Goal: Task Accomplishment & Management: Complete application form

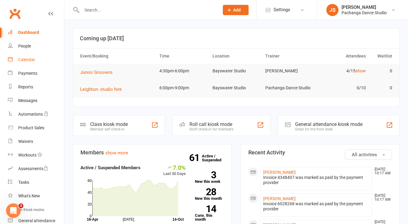
click at [25, 61] on div "Calendar" at bounding box center [26, 59] width 17 height 5
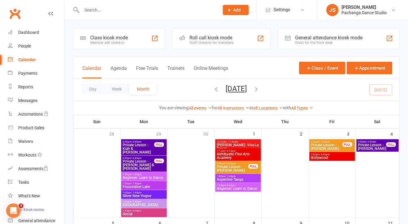
click at [99, 12] on input "text" at bounding box center [147, 10] width 135 height 8
click at [235, 8] on span "Add" at bounding box center [237, 10] width 8 height 5
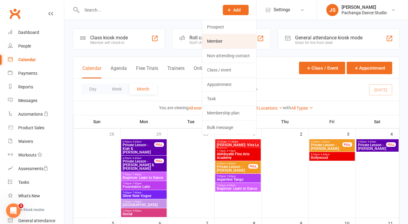
click at [226, 40] on link "Member" at bounding box center [229, 41] width 54 height 14
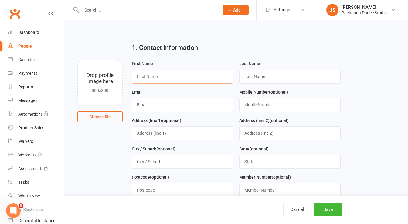
click at [150, 73] on input "text" at bounding box center [182, 77] width 101 height 14
type input "[PERSON_NAME]"
click at [251, 77] on input "text" at bounding box center [289, 77] width 101 height 14
type input "Power"
click at [174, 105] on input "text" at bounding box center [182, 105] width 101 height 14
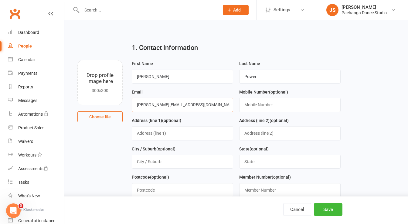
type input "[PERSON_NAME][EMAIL_ADDRESS][DOMAIN_NAME]"
click at [267, 102] on input "text" at bounding box center [289, 105] width 101 height 14
type input "4"
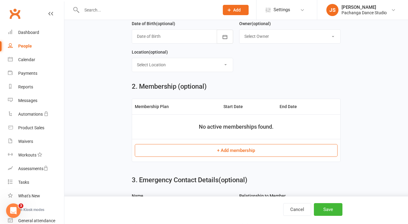
scroll to position [183, 0]
type input "0400 903 114"
click at [214, 151] on button "+ Add membership" at bounding box center [236, 150] width 202 height 13
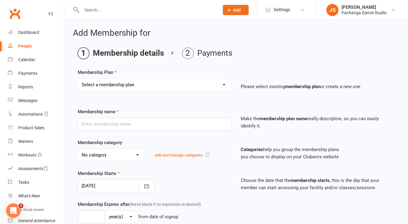
click at [118, 84] on select "Select a membership plan Create new Membership Plan Single Class Pass 5 Class P…" at bounding box center [154, 85] width 153 height 12
select select "14"
click at [78, 79] on select "Select a membership plan Create new Membership Plan Single Class Pass 5 Class P…" at bounding box center [154, 85] width 153 height 12
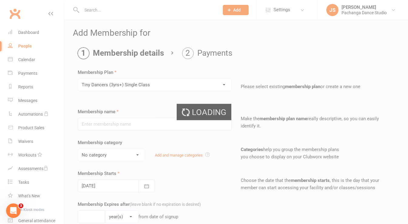
type input "Tiny Dancers (3yrs+) Single Class"
select select "5"
type input "1"
select select "1"
type input "1"
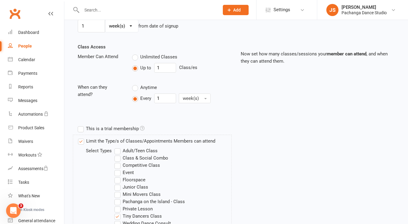
scroll to position [294, 0]
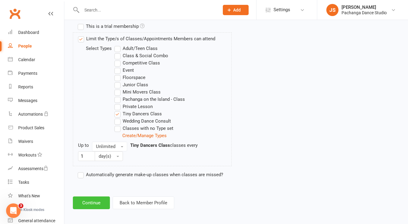
click at [89, 202] on button "Continue" at bounding box center [91, 203] width 37 height 13
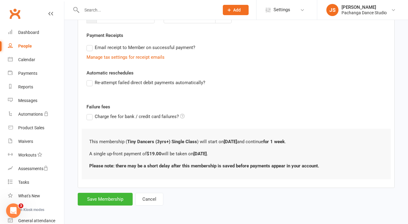
scroll to position [0, 0]
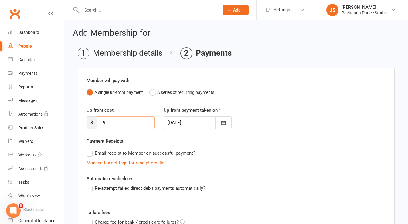
drag, startPoint x: 109, startPoint y: 127, endPoint x: 97, endPoint y: 126, distance: 11.8
click at [97, 126] on input "19" at bounding box center [125, 122] width 58 height 13
type input "0"
click at [142, 145] on div "Payment Receipts Email receipt to Member on successful payment? Manage tax sett…" at bounding box center [235, 152] width 299 height 29
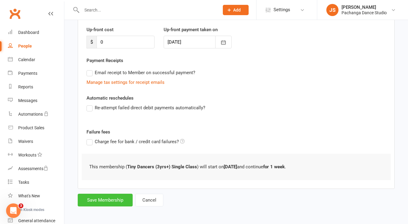
click at [118, 202] on button "Save Membership" at bounding box center [105, 200] width 55 height 13
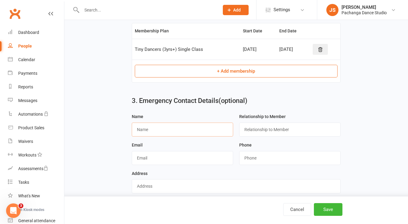
click at [170, 127] on input "text" at bounding box center [182, 130] width 101 height 14
type input "[PERSON_NAME]"
click at [248, 125] on input "text" at bounding box center [289, 130] width 101 height 14
type input "mother"
click at [337, 211] on button "Save" at bounding box center [328, 210] width 29 height 13
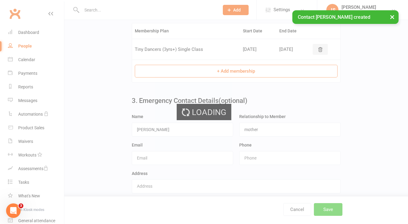
scroll to position [0, 0]
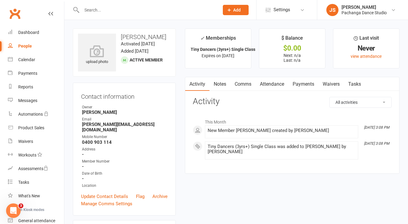
click at [101, 9] on input "text" at bounding box center [147, 10] width 135 height 8
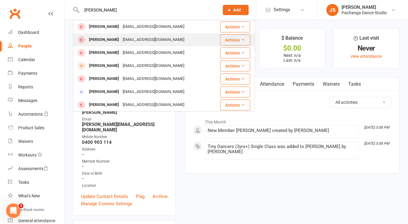
type input "[PERSON_NAME]"
click at [99, 39] on div "[PERSON_NAME]" at bounding box center [104, 39] width 34 height 9
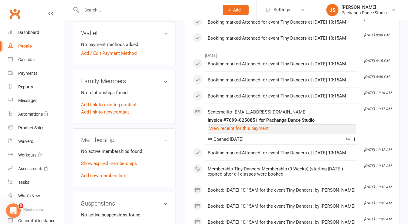
scroll to position [193, 0]
click at [113, 174] on link "Add new membership" at bounding box center [103, 176] width 44 height 5
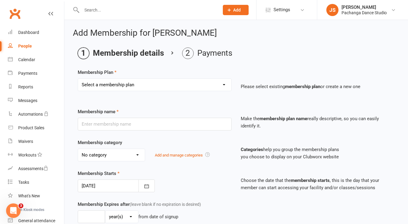
click at [143, 86] on select "Select a membership plan Create new Membership Plan Single Class Pass 5 Class P…" at bounding box center [154, 85] width 153 height 12
select select "14"
click at [78, 79] on select "Select a membership plan Create new Membership Plan Single Class Pass 5 Class P…" at bounding box center [154, 85] width 153 height 12
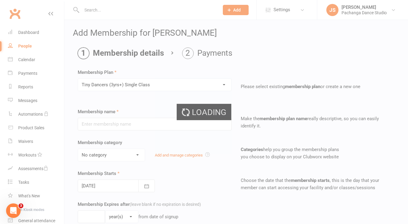
type input "Tiny Dancers (3yrs+) Single Class"
select select "5"
type input "1"
select select "1"
type input "1"
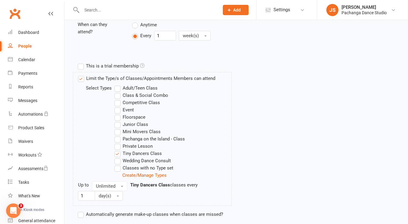
scroll to position [294, 0]
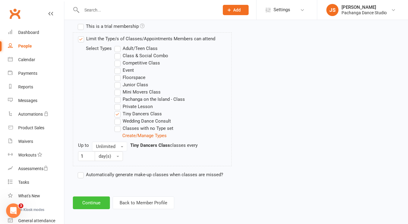
click at [90, 206] on button "Continue" at bounding box center [91, 203] width 37 height 13
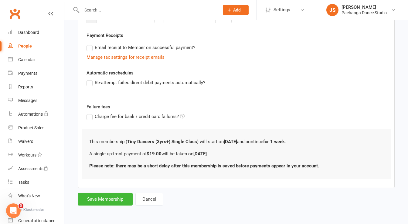
scroll to position [0, 0]
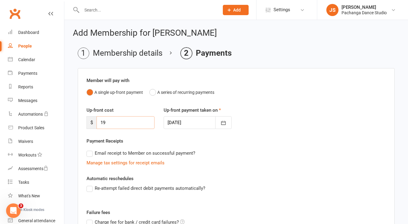
drag, startPoint x: 112, startPoint y: 121, endPoint x: 91, endPoint y: 123, distance: 21.3
click at [91, 123] on div "$ 19" at bounding box center [120, 122] width 68 height 13
type input "0"
click at [142, 140] on div "Payment Receipts Email receipt to Member on successful payment? Manage tax sett…" at bounding box center [235, 152] width 299 height 29
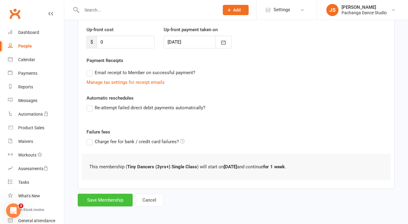
click at [122, 200] on button "Save Membership" at bounding box center [105, 200] width 55 height 13
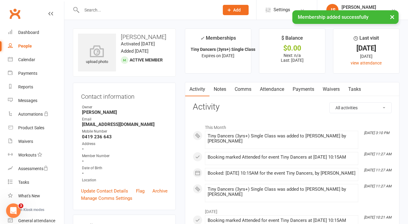
click at [304, 89] on link "Payments" at bounding box center [303, 90] width 30 height 14
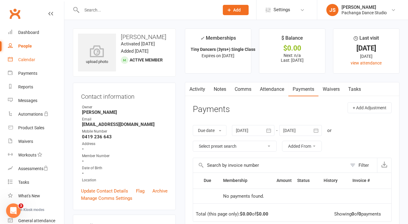
click at [31, 60] on div "Calendar" at bounding box center [26, 59] width 17 height 5
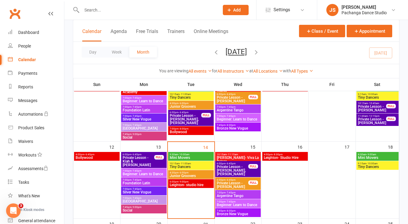
scroll to position [161, 0]
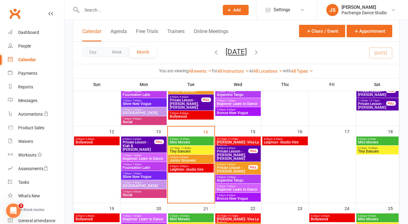
click at [198, 151] on span "Tiny Dancers" at bounding box center [190, 152] width 43 height 4
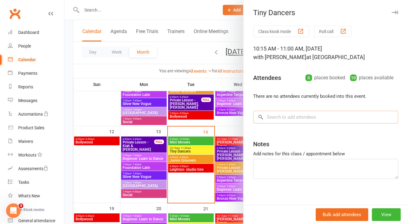
click at [280, 121] on input "search" at bounding box center [325, 117] width 145 height 13
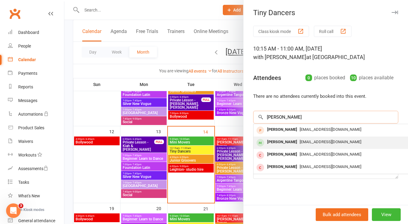
type input "[PERSON_NAME]"
click at [277, 140] on div "[PERSON_NAME]" at bounding box center [281, 142] width 35 height 9
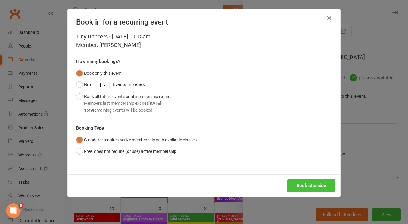
click at [309, 184] on button "Book attendee" at bounding box center [311, 186] width 48 height 13
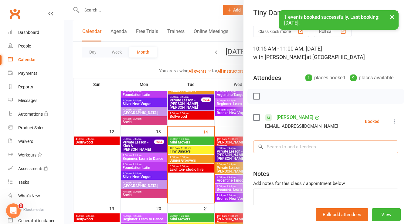
click at [278, 144] on input "search" at bounding box center [325, 147] width 145 height 13
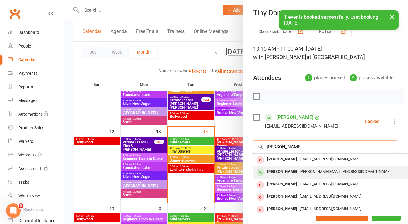
type input "[PERSON_NAME]"
click at [266, 174] on div "[PERSON_NAME]" at bounding box center [281, 172] width 35 height 9
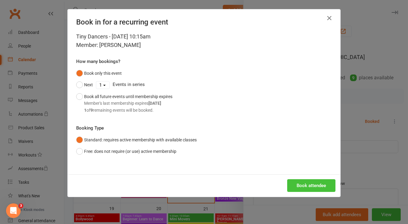
click at [298, 188] on button "Book attendee" at bounding box center [311, 186] width 48 height 13
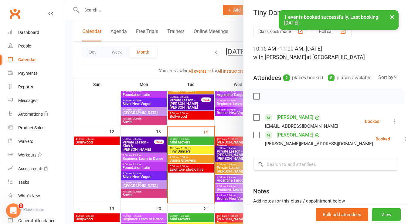
click at [255, 99] on label at bounding box center [256, 96] width 6 height 6
click at [268, 100] on icon "button" at bounding box center [269, 96] width 7 height 7
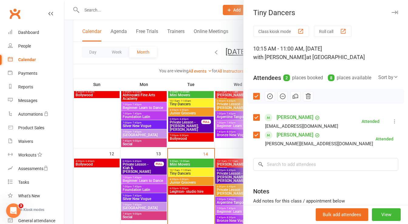
scroll to position [139, 0]
click at [391, 11] on icon "button" at bounding box center [394, 13] width 6 height 4
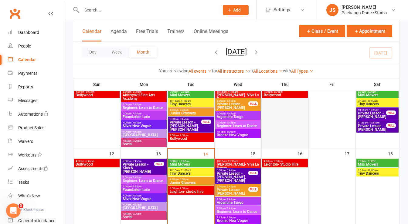
scroll to position [190, 0]
